Goal: Find specific page/section: Find specific page/section

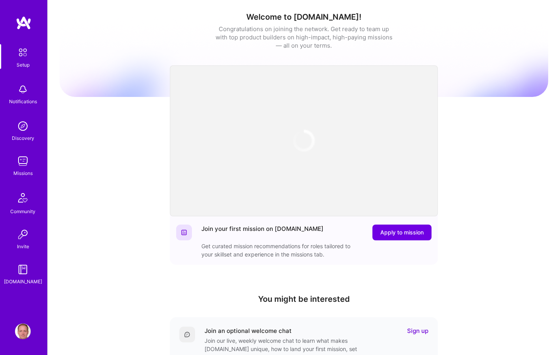
click at [94, 95] on div "Welcome to [DOMAIN_NAME]! Congratulations on joining the network. Get ready to …" at bounding box center [304, 54] width 489 height 85
click at [35, 126] on link "Discovery" at bounding box center [22, 130] width 49 height 24
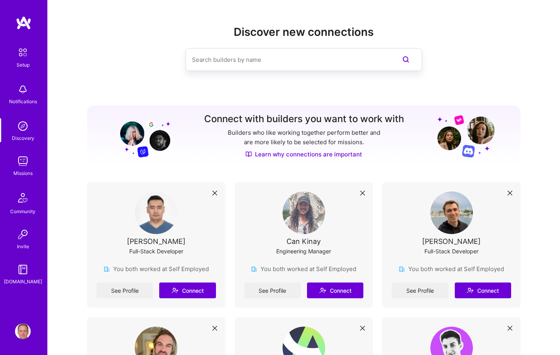
click at [25, 162] on img at bounding box center [23, 161] width 16 height 16
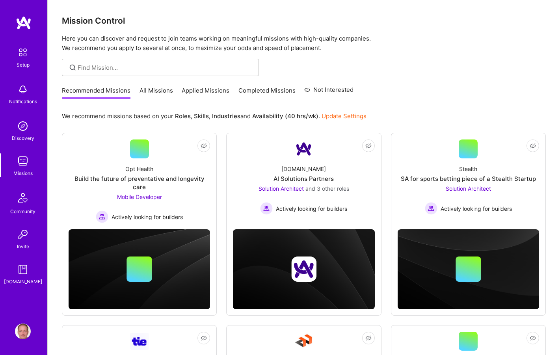
click at [209, 89] on link "Applied Missions" at bounding box center [206, 92] width 48 height 13
